Goal: Task Accomplishment & Management: Manage account settings

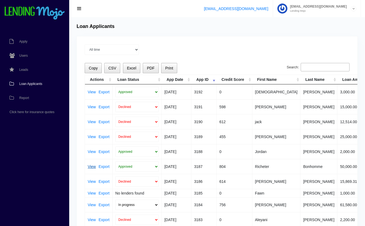
click at [91, 166] on link "View" at bounding box center [92, 167] width 8 height 4
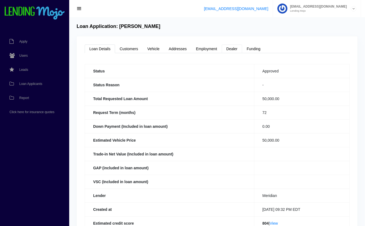
click at [233, 49] on link "Dealer" at bounding box center [232, 49] width 20 height 9
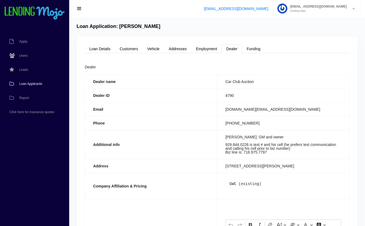
click at [25, 85] on span "Loan Applicants" at bounding box center [30, 83] width 23 height 3
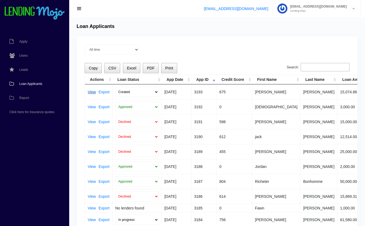
click at [93, 90] on link "View" at bounding box center [92, 92] width 8 height 4
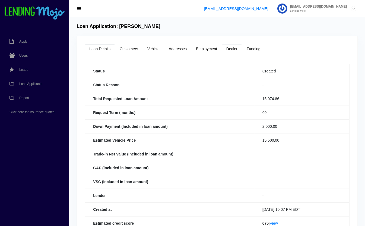
click at [230, 49] on link "Dealer" at bounding box center [232, 49] width 20 height 9
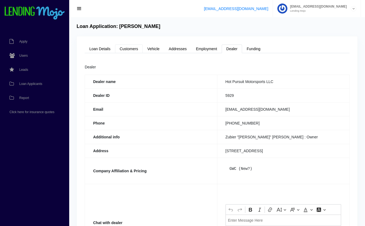
click at [132, 49] on link "Customers" at bounding box center [129, 49] width 28 height 9
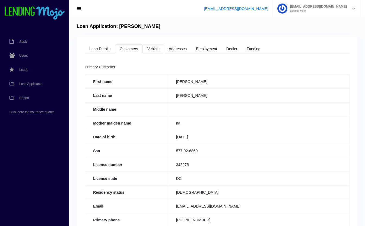
click at [157, 49] on link "Vehicle" at bounding box center [153, 49] width 21 height 9
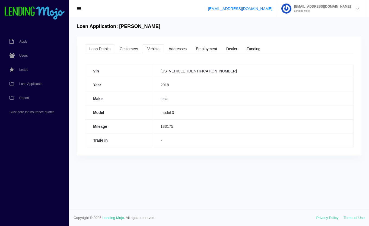
click at [102, 48] on link "Loan Details" at bounding box center [100, 49] width 30 height 9
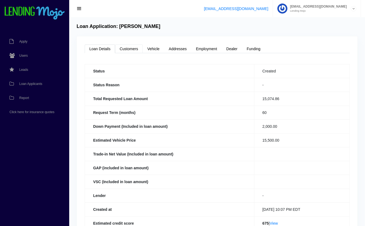
click at [120, 47] on link "Customers" at bounding box center [129, 49] width 28 height 9
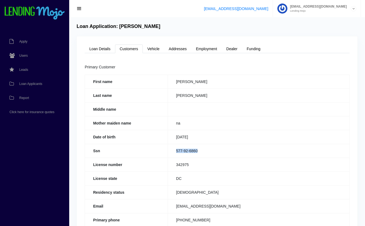
drag, startPoint x: 208, startPoint y: 153, endPoint x: 162, endPoint y: 156, distance: 45.7
click at [162, 156] on tr "Ssn 577-92-6860" at bounding box center [217, 151] width 265 height 14
copy tr "577-92-6860"
click at [102, 49] on link "Loan Details" at bounding box center [100, 49] width 30 height 9
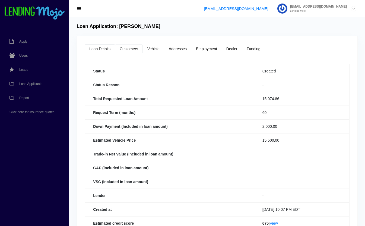
click at [125, 47] on link "Customers" at bounding box center [129, 49] width 28 height 9
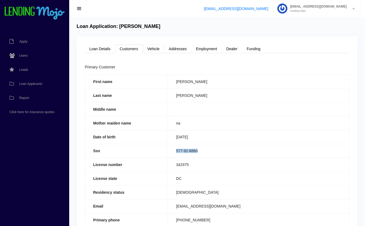
click at [154, 49] on link "Vehicle" at bounding box center [153, 49] width 21 height 9
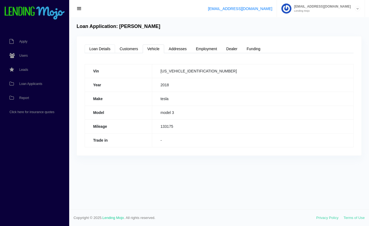
click at [105, 50] on link "Loan Details" at bounding box center [100, 49] width 30 height 9
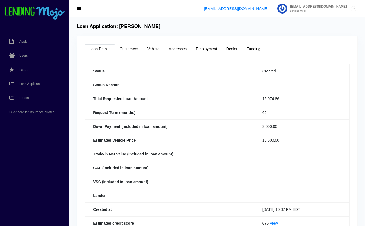
click at [254, 90] on td "-" at bounding box center [301, 85] width 95 height 14
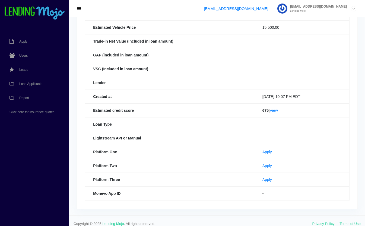
scroll to position [115, 0]
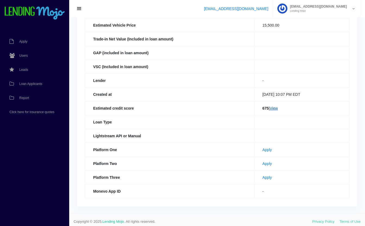
click at [273, 108] on link "View" at bounding box center [274, 108] width 8 height 4
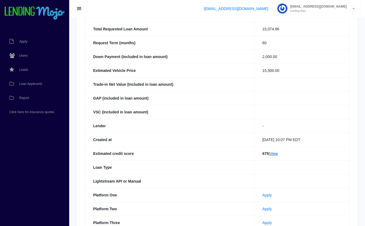
scroll to position [0, 0]
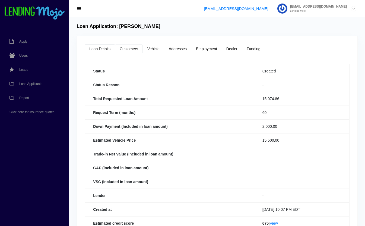
click at [132, 49] on link "Customers" at bounding box center [129, 49] width 28 height 9
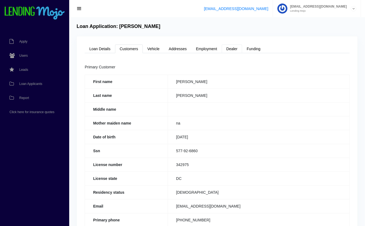
click at [235, 49] on link "Dealer" at bounding box center [232, 49] width 20 height 9
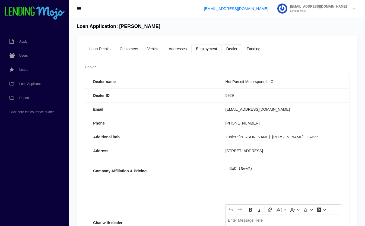
click at [209, 50] on link "Employment" at bounding box center [206, 49] width 30 height 9
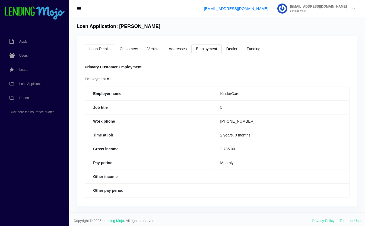
click at [105, 49] on link "Loan Details" at bounding box center [100, 49] width 30 height 9
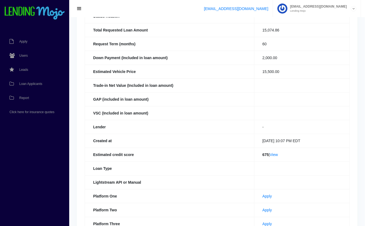
scroll to position [115, 0]
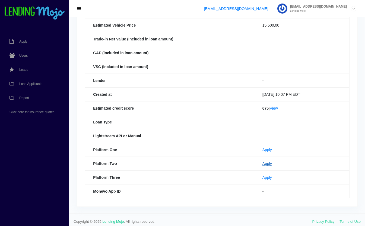
click at [262, 163] on link "Apply" at bounding box center [266, 163] width 9 height 4
click at [36, 84] on span "Loan Applicants" at bounding box center [30, 83] width 23 height 3
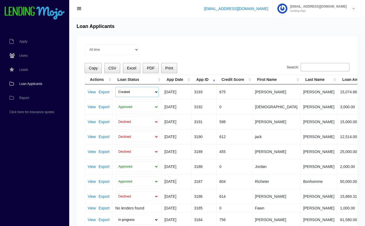
click at [132, 91] on select "Created Submitted" at bounding box center [136, 92] width 43 height 10
select select "submitted"
click at [115, 87] on select "Created Submitted" at bounding box center [136, 92] width 43 height 10
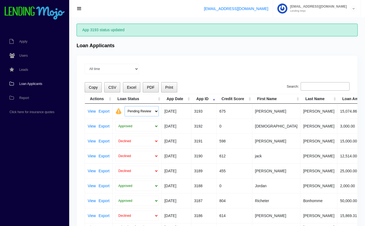
click at [135, 109] on select "Pending Review Approve Decline Unqualified" at bounding box center [142, 111] width 34 height 10
select select "declined"
click at [125, 106] on select "Pending Review Approve Decline Unqualified" at bounding box center [142, 111] width 34 height 10
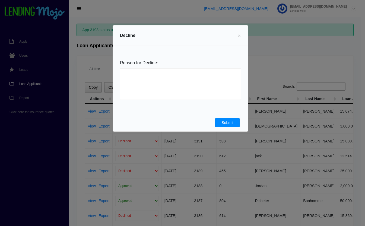
click at [225, 121] on button "Submit" at bounding box center [227, 122] width 24 height 9
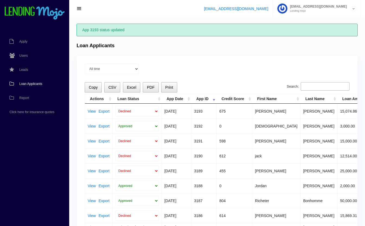
click at [28, 84] on span "Loan Applicants" at bounding box center [30, 83] width 23 height 3
